Goal: Task Accomplishment & Management: Use online tool/utility

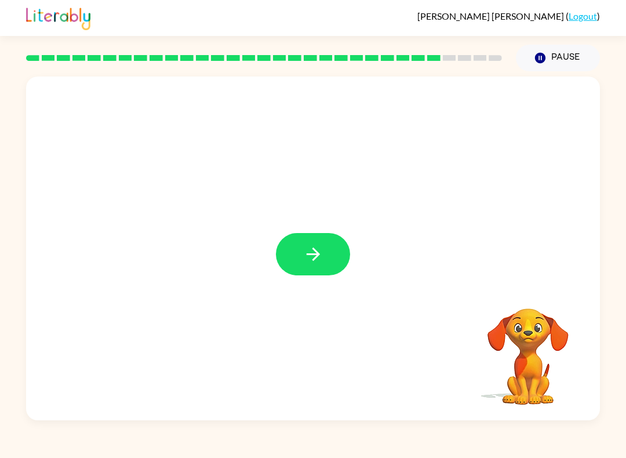
click at [310, 256] on icon "button" at bounding box center [313, 254] width 20 height 20
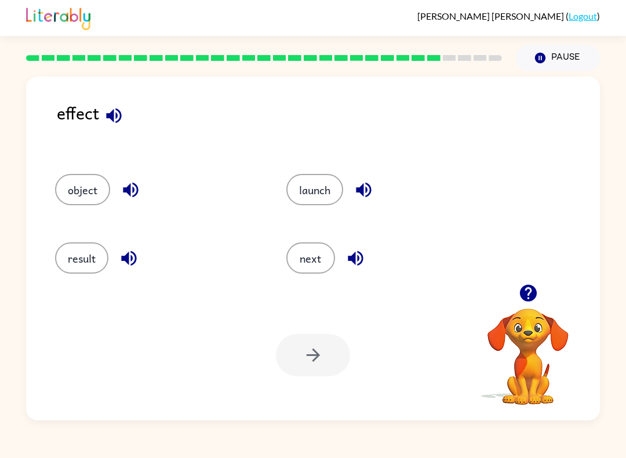
click at [75, 120] on div "effect" at bounding box center [328, 125] width 543 height 51
click at [112, 109] on icon "button" at bounding box center [114, 115] width 20 height 20
click at [119, 119] on icon "button" at bounding box center [114, 115] width 20 height 20
click at [527, 300] on icon "button" at bounding box center [527, 292] width 17 height 17
click at [533, 306] on button "button" at bounding box center [528, 293] width 30 height 30
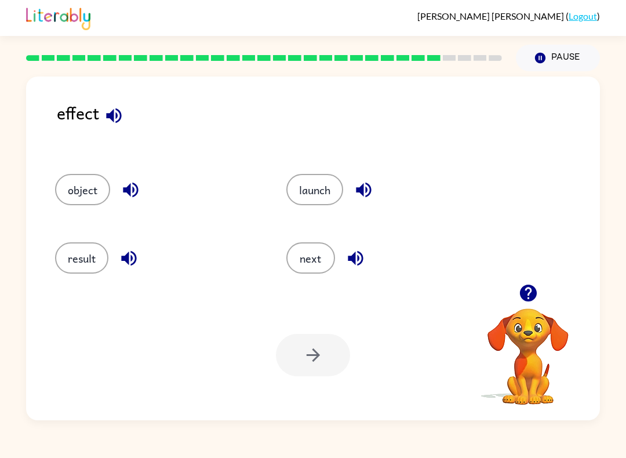
click at [543, 339] on video "Your browser must support playing .mp4 files to use Literably. Please try using…" at bounding box center [528, 348] width 116 height 116
click at [529, 290] on icon "button" at bounding box center [527, 292] width 17 height 17
click at [118, 111] on icon "button" at bounding box center [113, 115] width 15 height 15
click at [364, 191] on icon "button" at bounding box center [363, 189] width 15 height 15
click at [568, 53] on button "Pause Pause" at bounding box center [558, 58] width 84 height 27
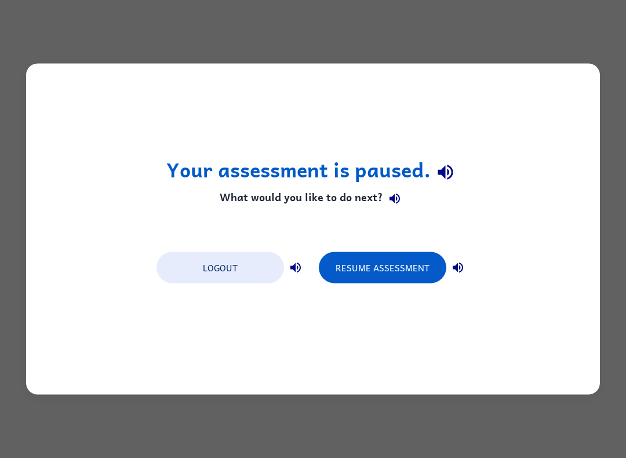
click at [380, 263] on button "Resume Assessment" at bounding box center [382, 267] width 127 height 31
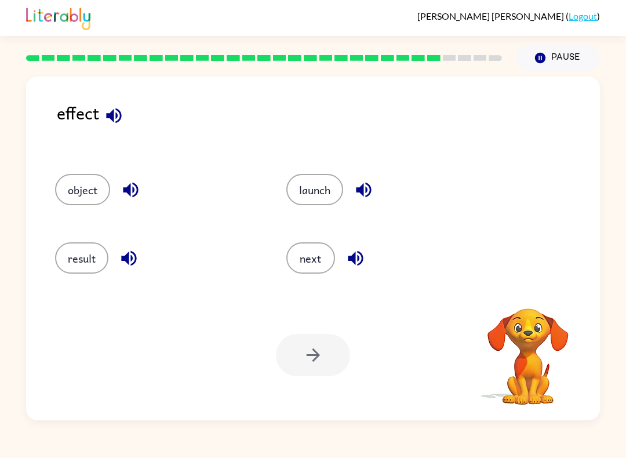
click at [91, 271] on button "result" at bounding box center [81, 257] width 53 height 31
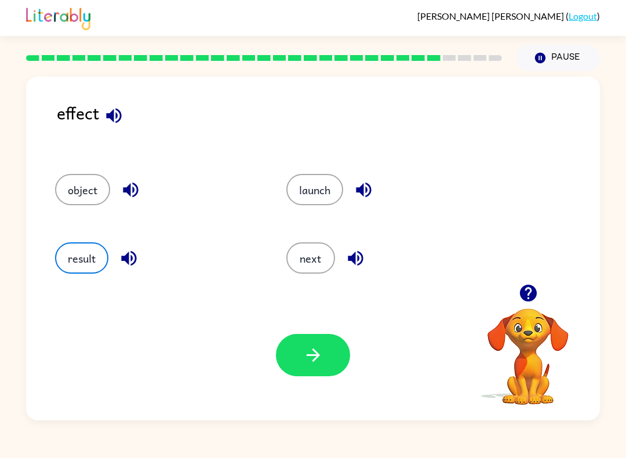
click at [315, 355] on icon "button" at bounding box center [312, 354] width 13 height 13
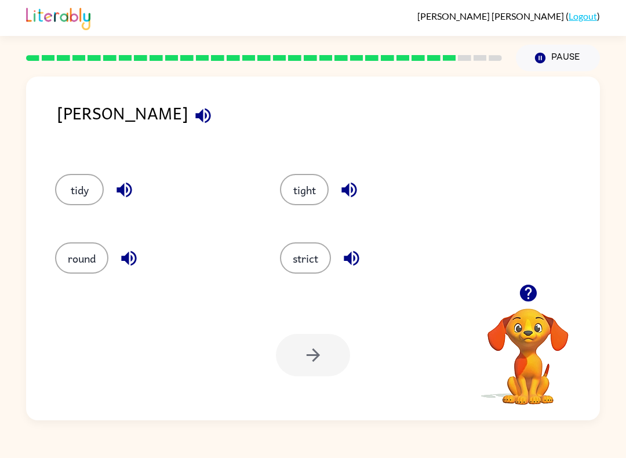
click at [302, 352] on div at bounding box center [313, 355] width 74 height 42
click at [288, 260] on button "strict" at bounding box center [305, 257] width 51 height 31
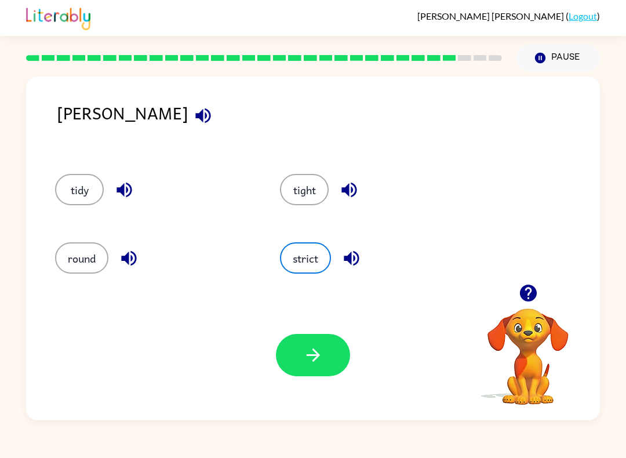
click at [298, 366] on button "button" at bounding box center [313, 355] width 74 height 42
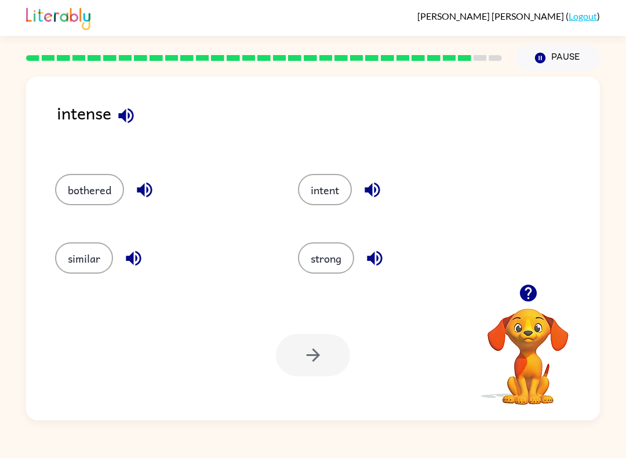
click at [328, 259] on button "strong" at bounding box center [326, 257] width 56 height 31
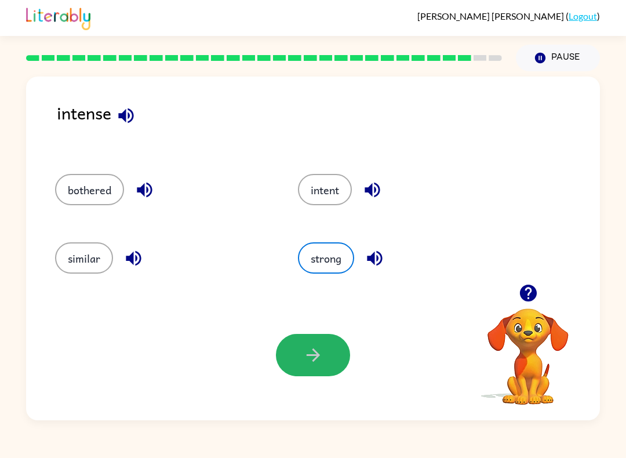
click at [317, 355] on icon "button" at bounding box center [312, 354] width 13 height 13
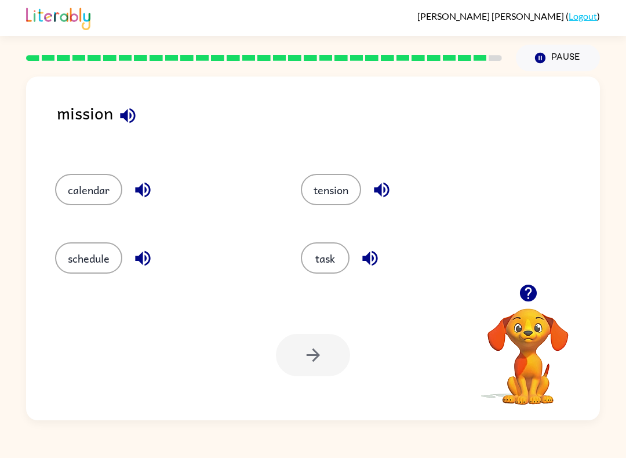
click at [338, 254] on button "task" at bounding box center [325, 257] width 49 height 31
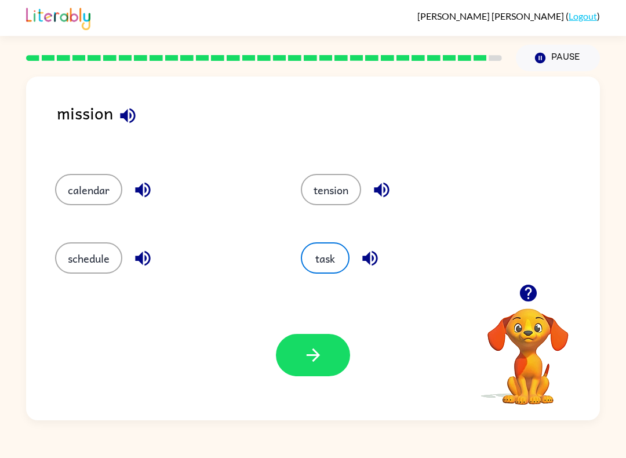
click at [309, 373] on button "button" at bounding box center [313, 355] width 74 height 42
